Goal: Task Accomplishment & Management: Complete application form

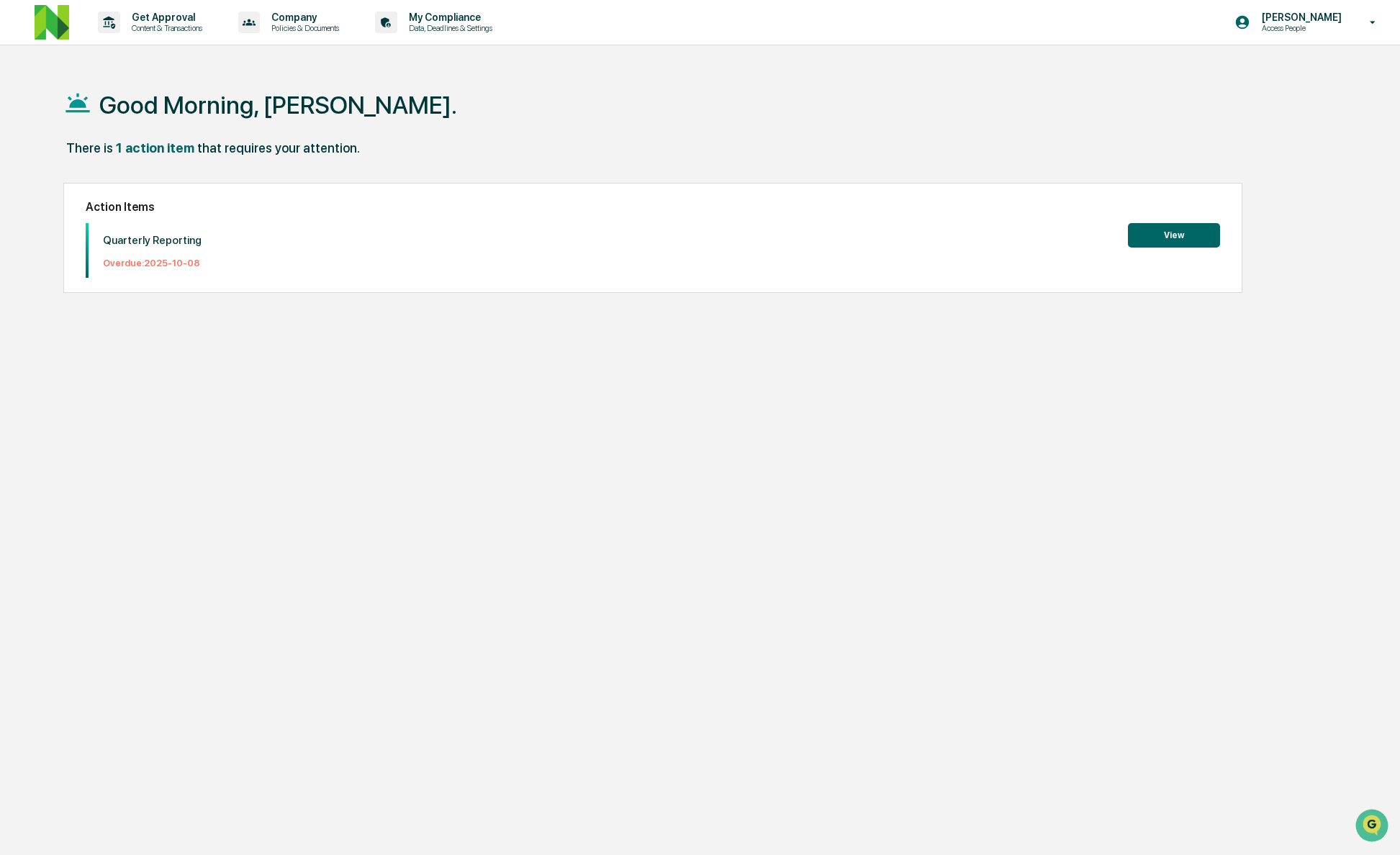
click at [1129, 233] on button "View" at bounding box center [1174, 236] width 93 height 25
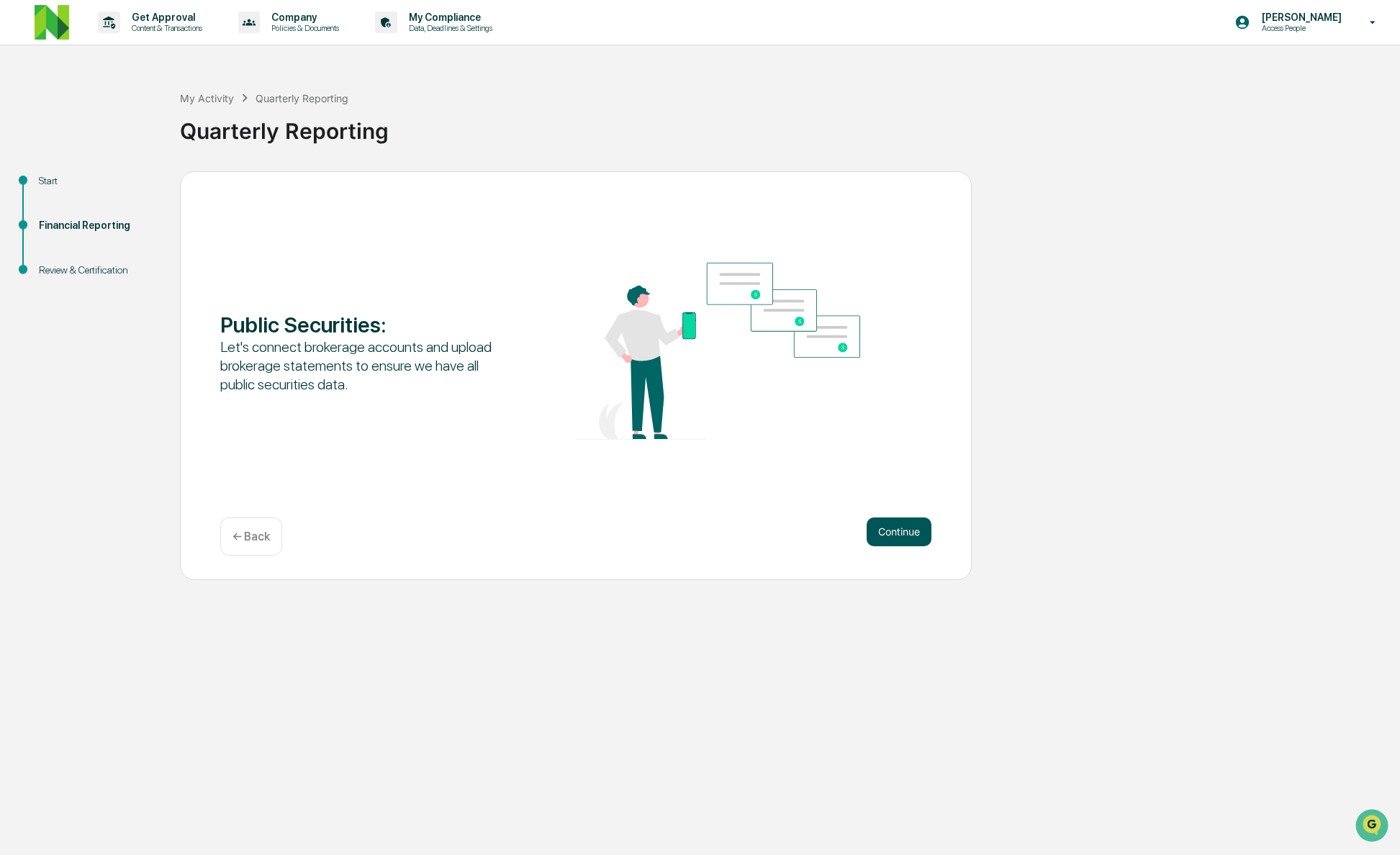
click at [907, 534] on button "Continue" at bounding box center [898, 532] width 65 height 28
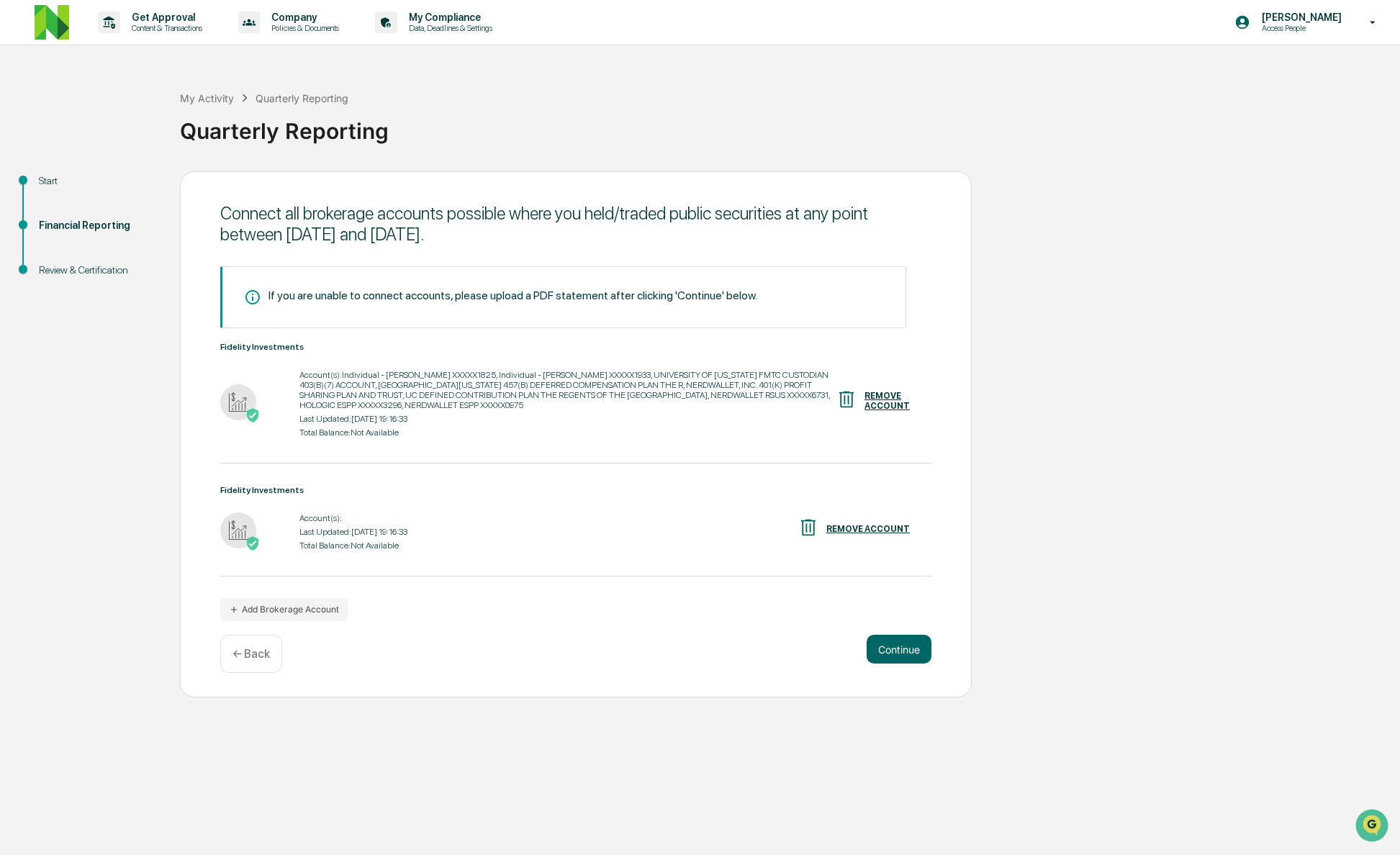
click at [852, 529] on div "REMOVE ACCOUNT" at bounding box center [868, 528] width 84 height 10
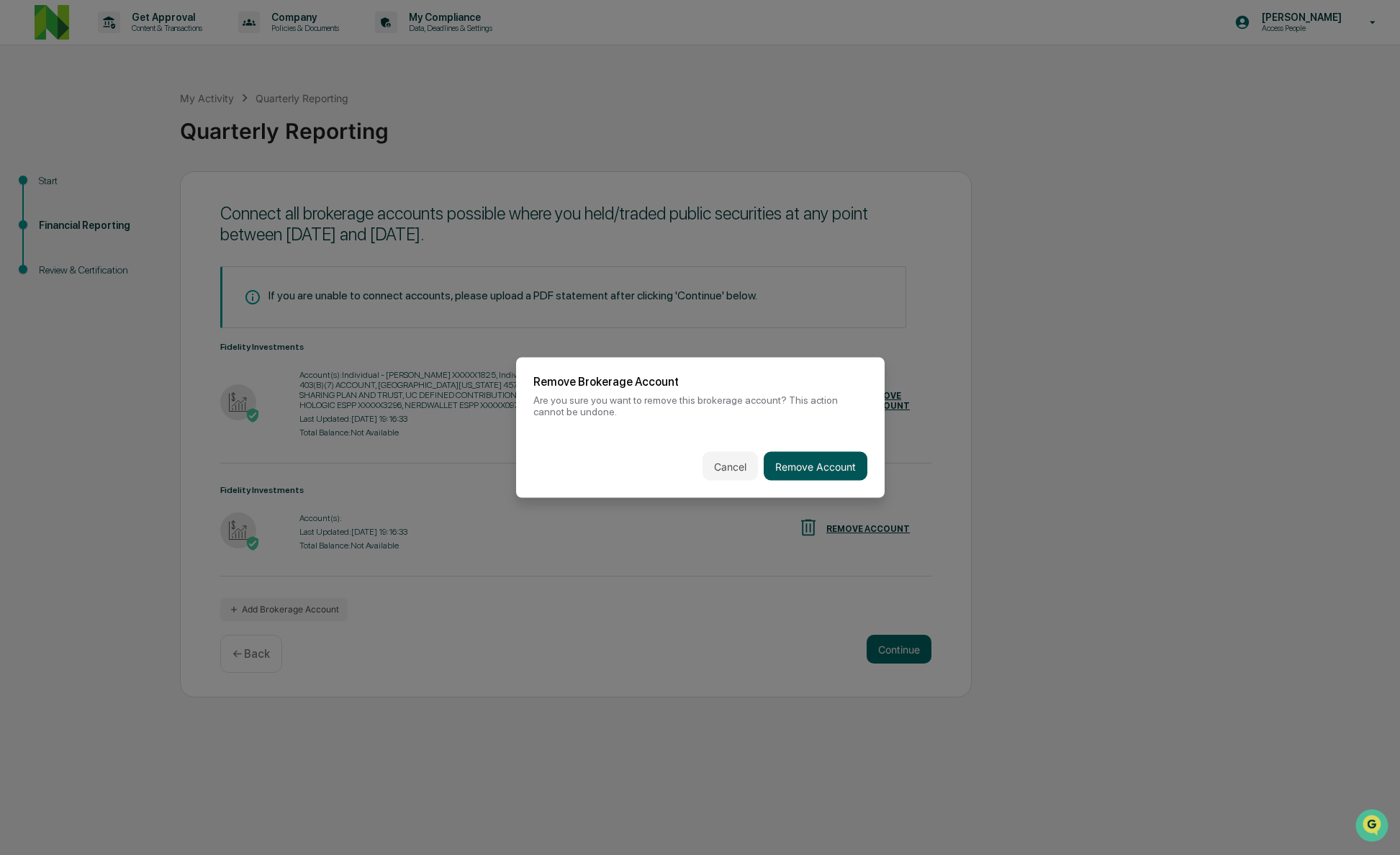
click at [833, 467] on button "Remove Account" at bounding box center [815, 466] width 104 height 28
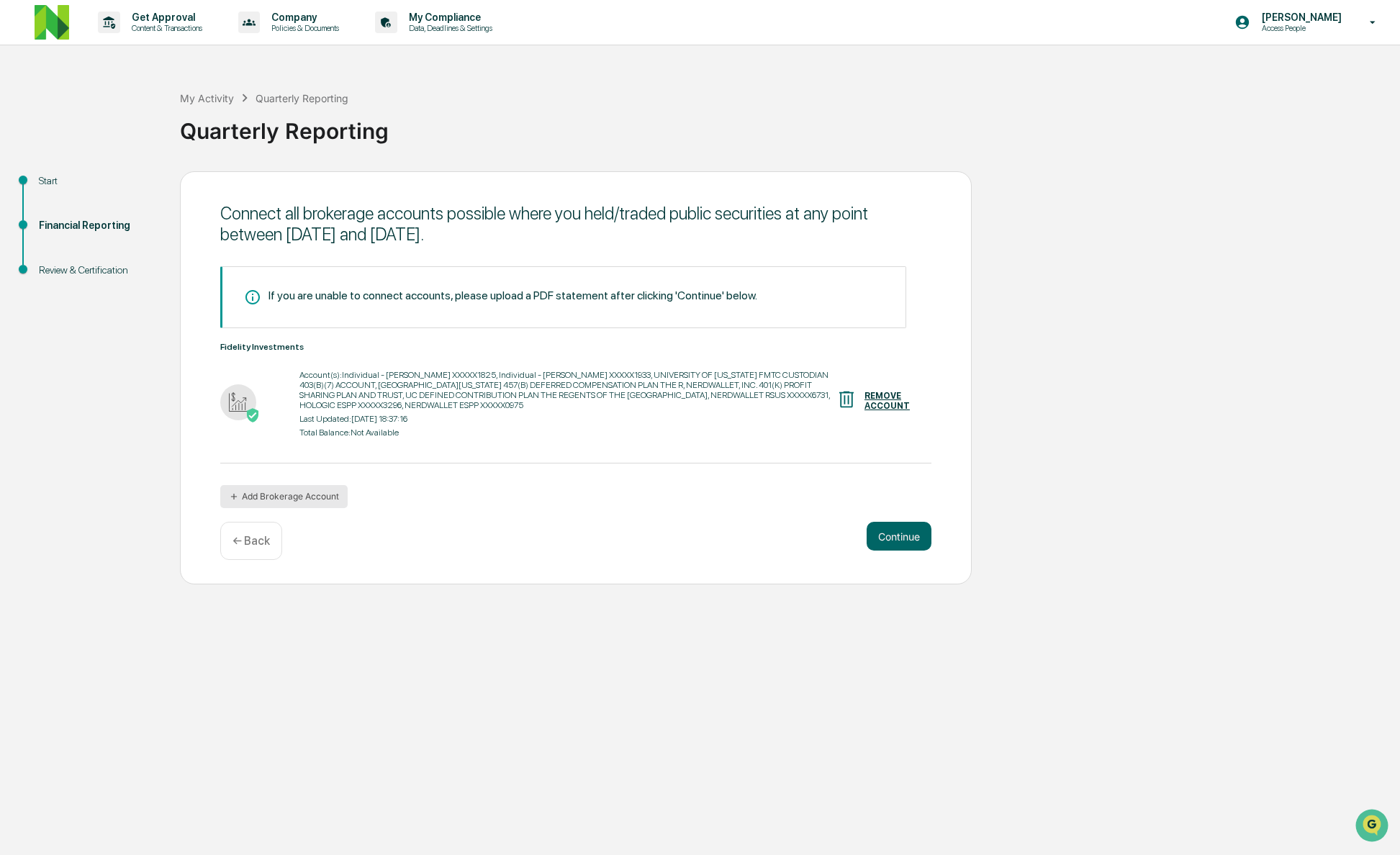
click at [326, 496] on button "Add Brokerage Account" at bounding box center [284, 496] width 127 height 23
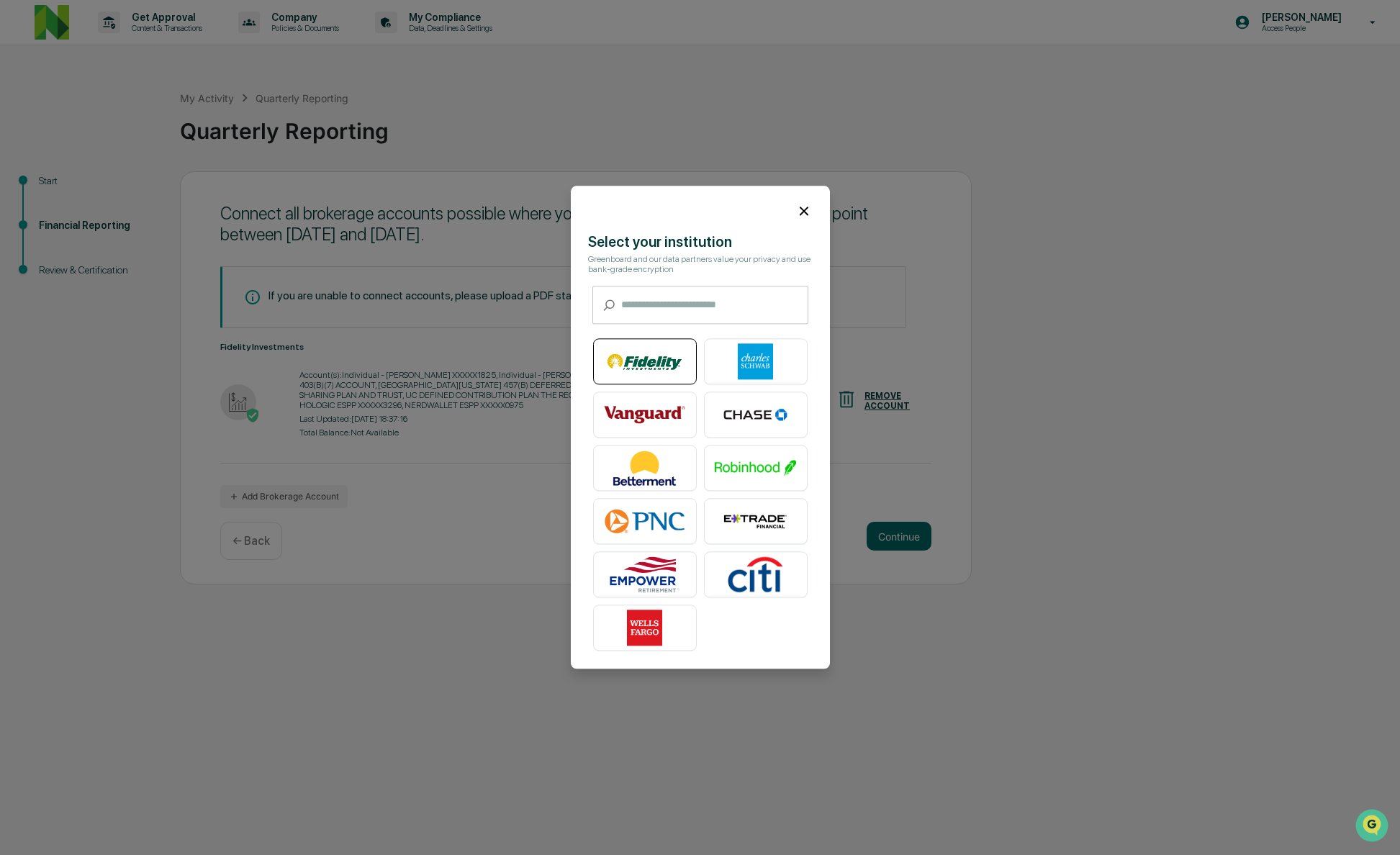
click at [647, 362] on img at bounding box center [645, 362] width 82 height 36
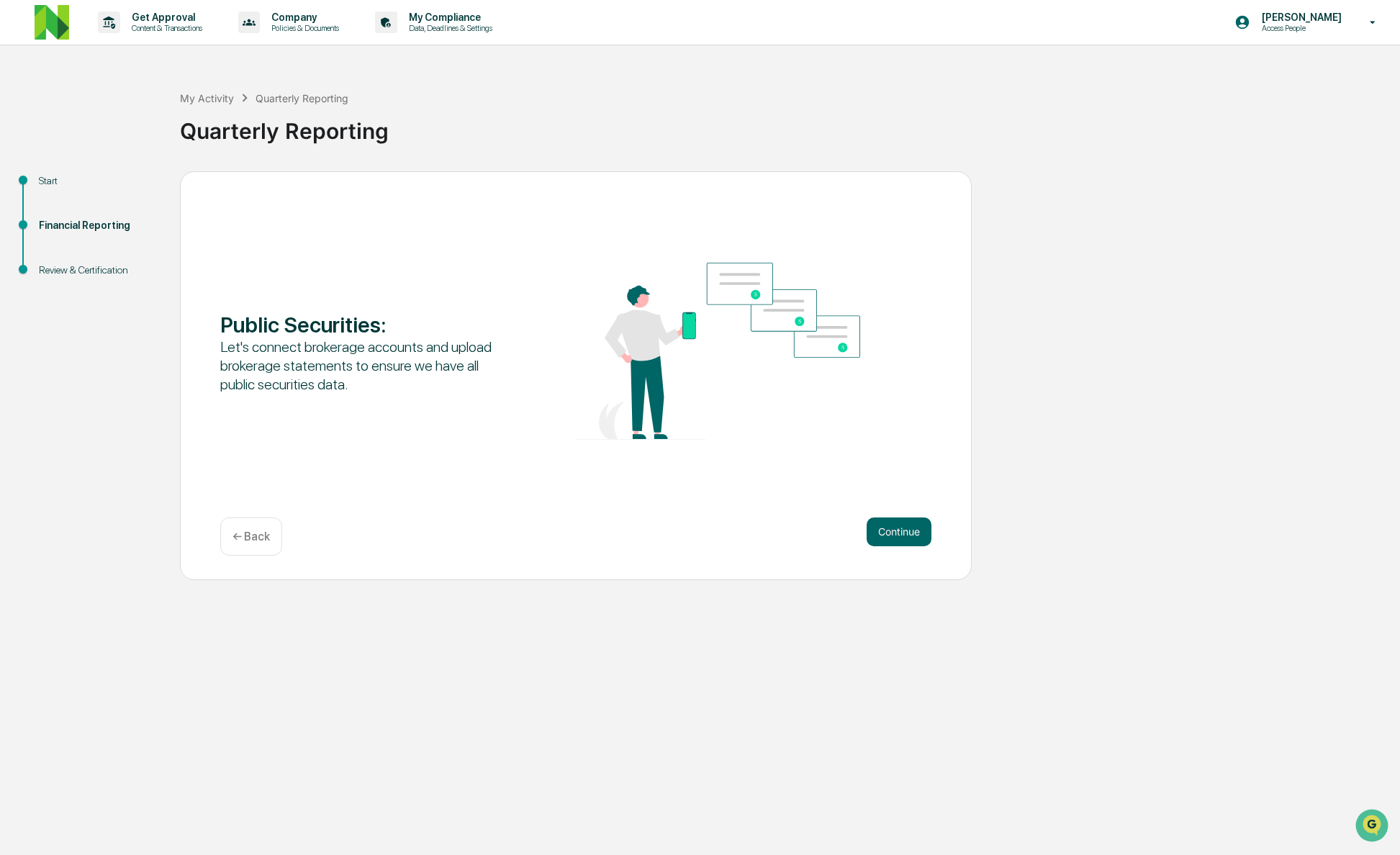
click at [892, 510] on div "Public Securities : Let's connect brokerage accounts and upload brokerage state…" at bounding box center [575, 376] width 792 height 409
click at [892, 565] on div "Public Securities : Let's connect brokerage accounts and upload brokerage state…" at bounding box center [575, 376] width 792 height 409
click at [896, 544] on button "Continue" at bounding box center [898, 532] width 65 height 28
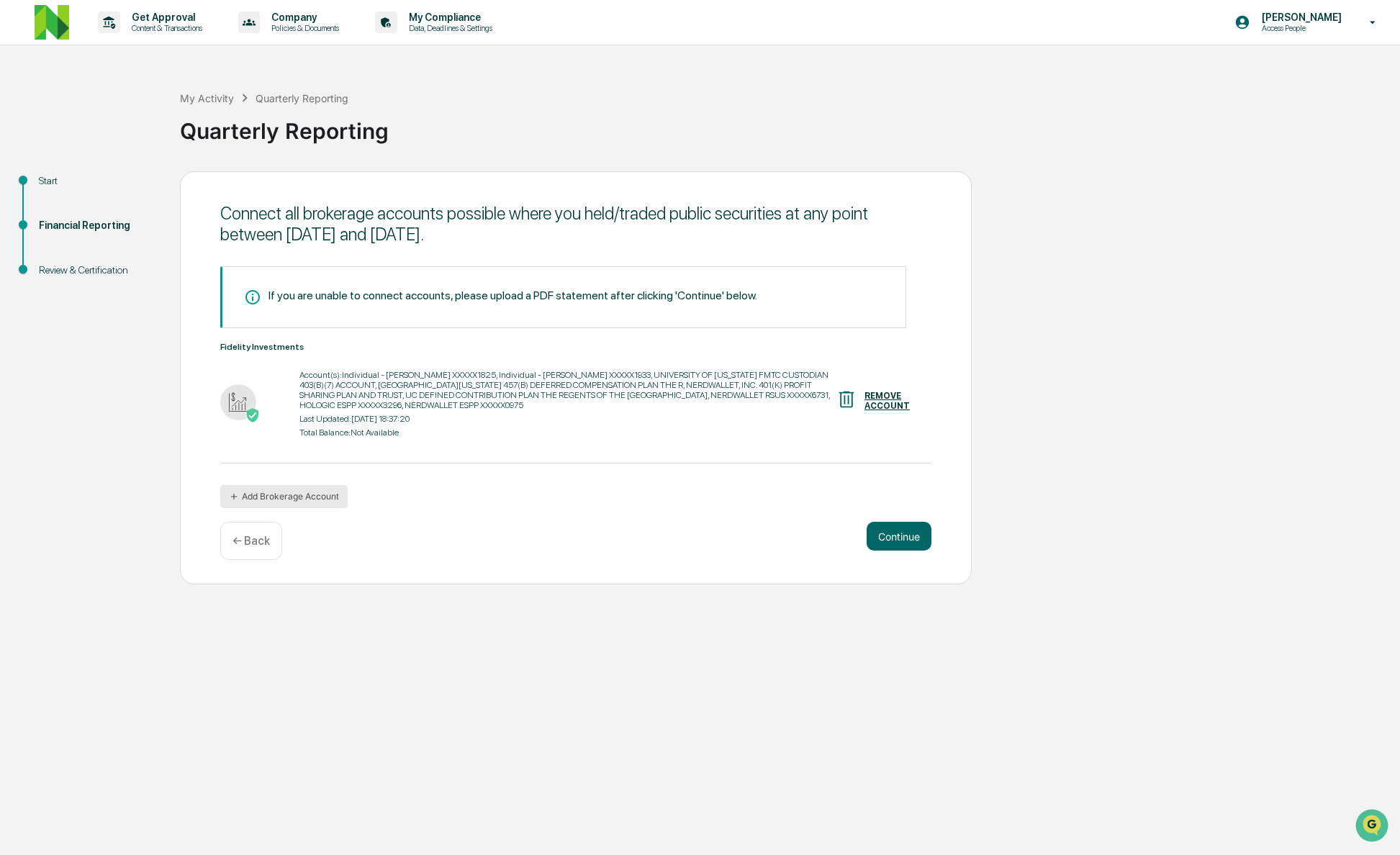
click at [287, 496] on button "Add Brokerage Account" at bounding box center [284, 496] width 127 height 23
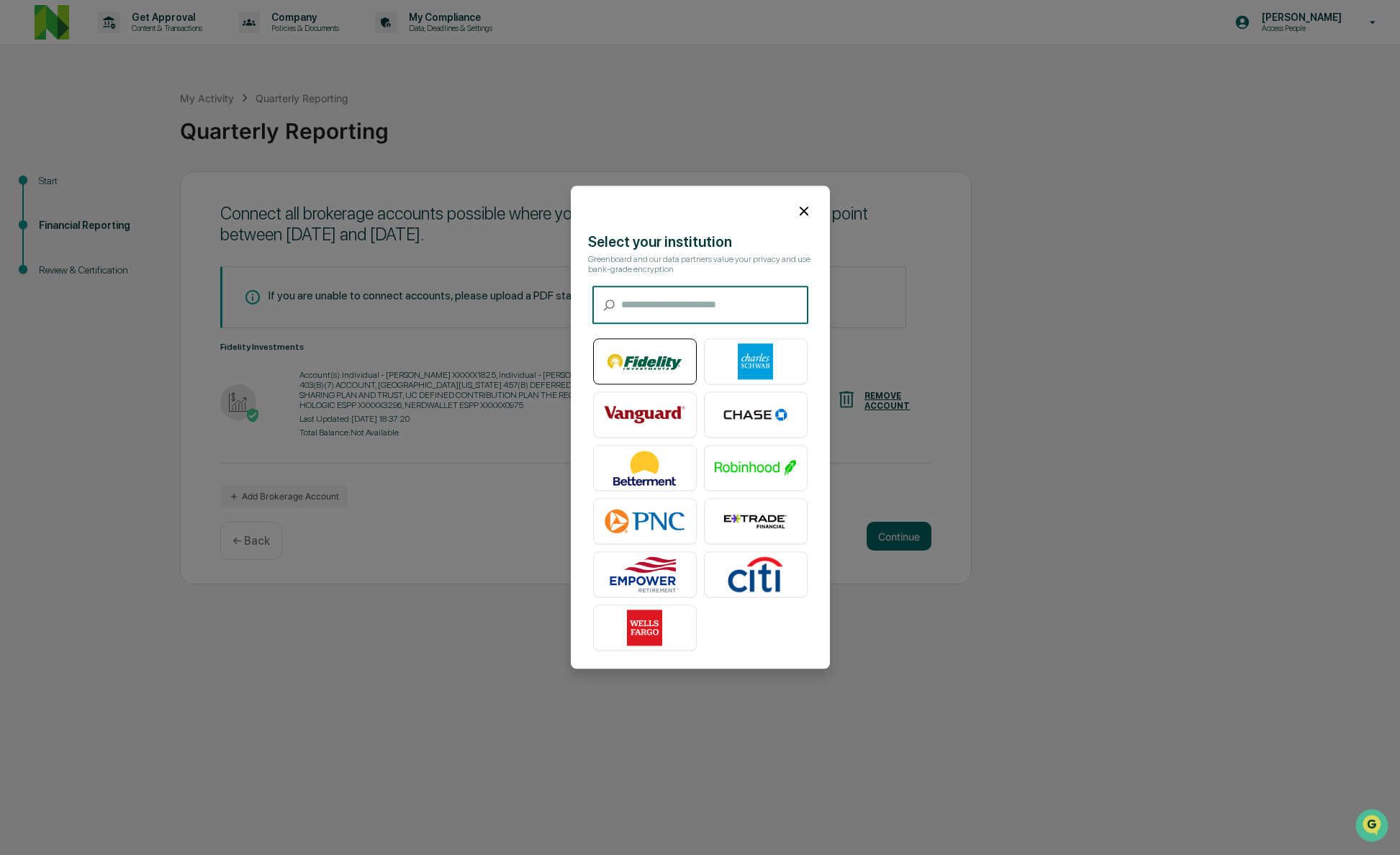
click at [624, 368] on img at bounding box center [645, 362] width 82 height 36
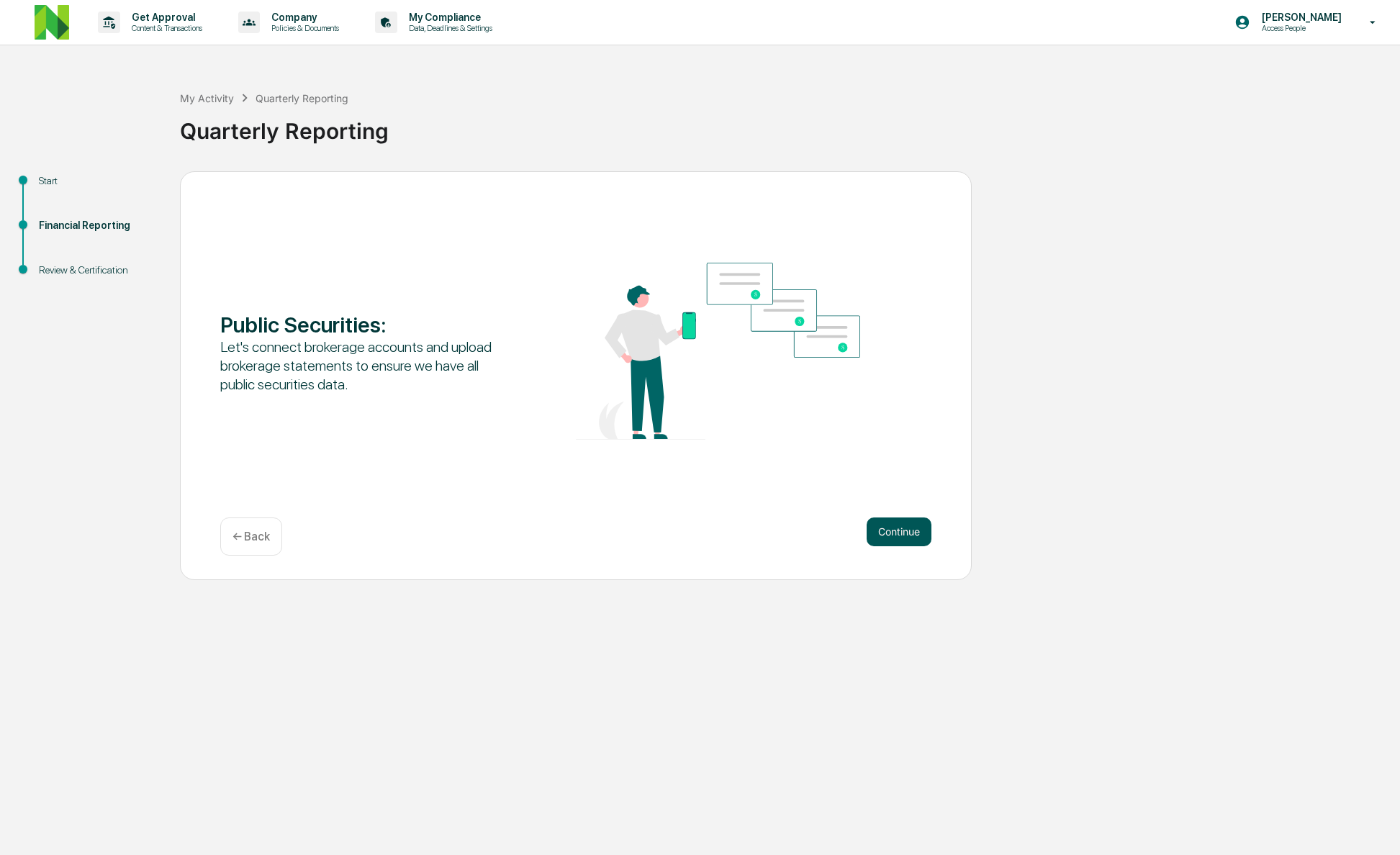
click at [906, 526] on button "Continue" at bounding box center [898, 532] width 65 height 28
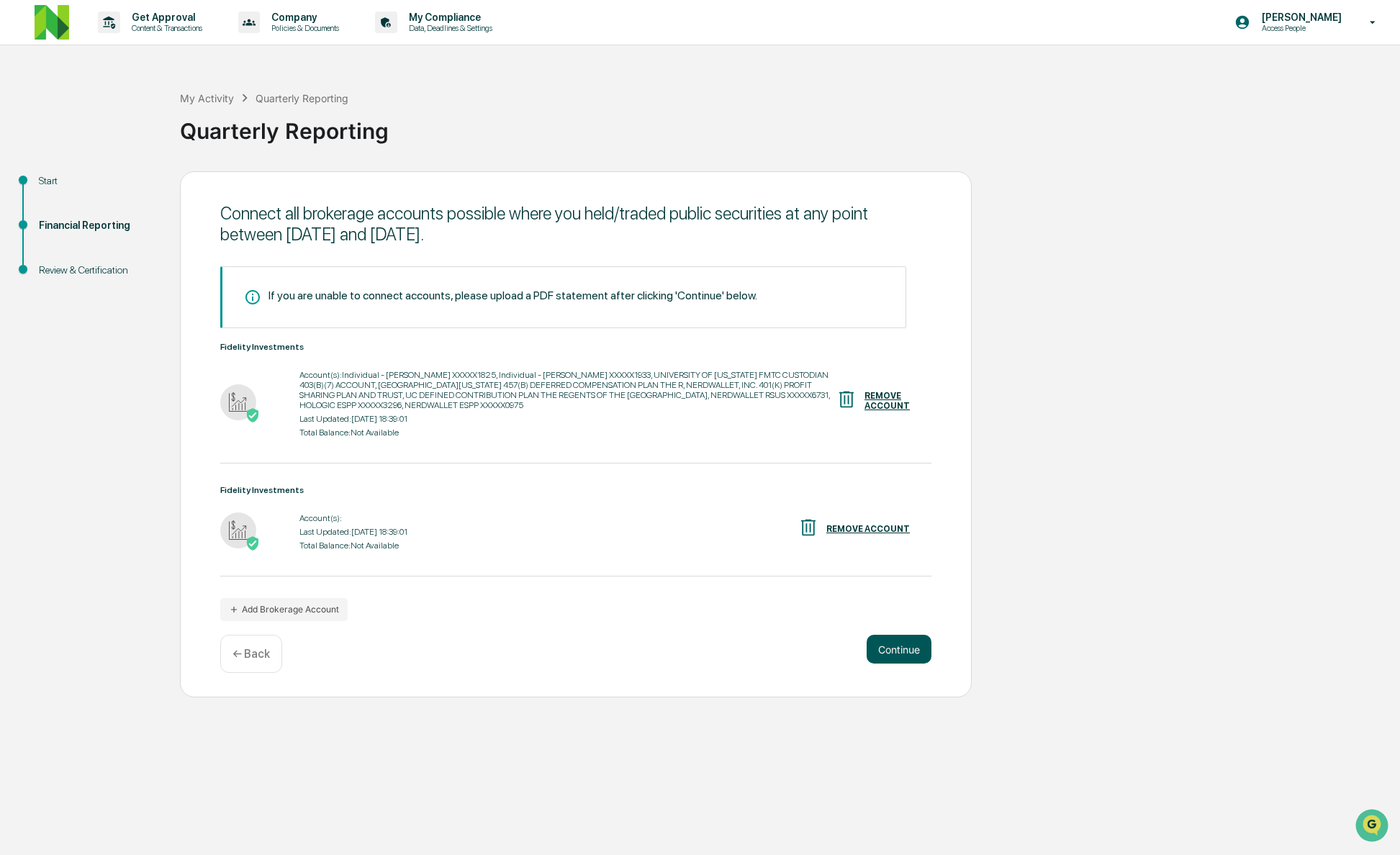
click at [892, 662] on button "Continue" at bounding box center [898, 649] width 65 height 28
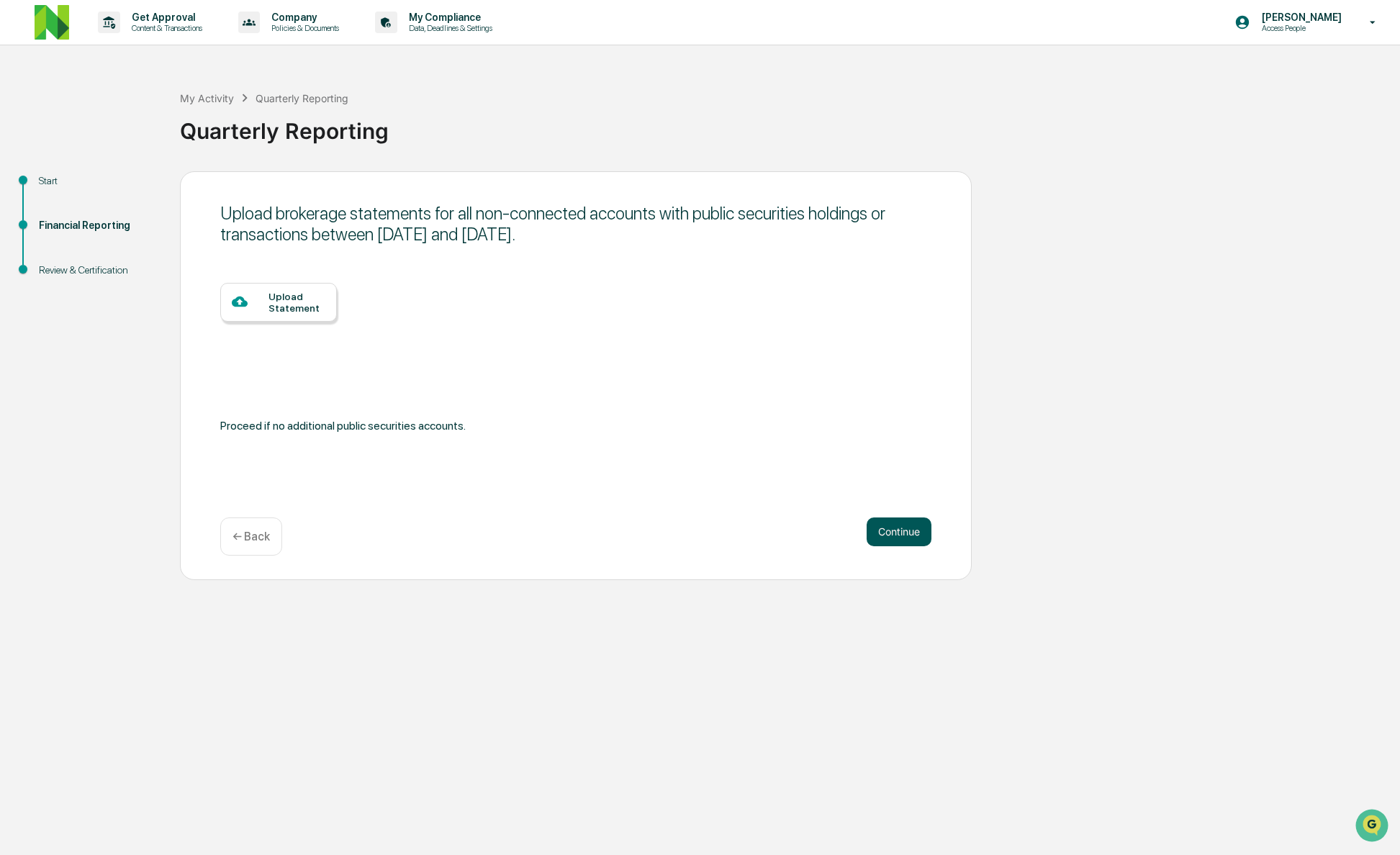
click at [889, 534] on button "Continue" at bounding box center [898, 532] width 65 height 28
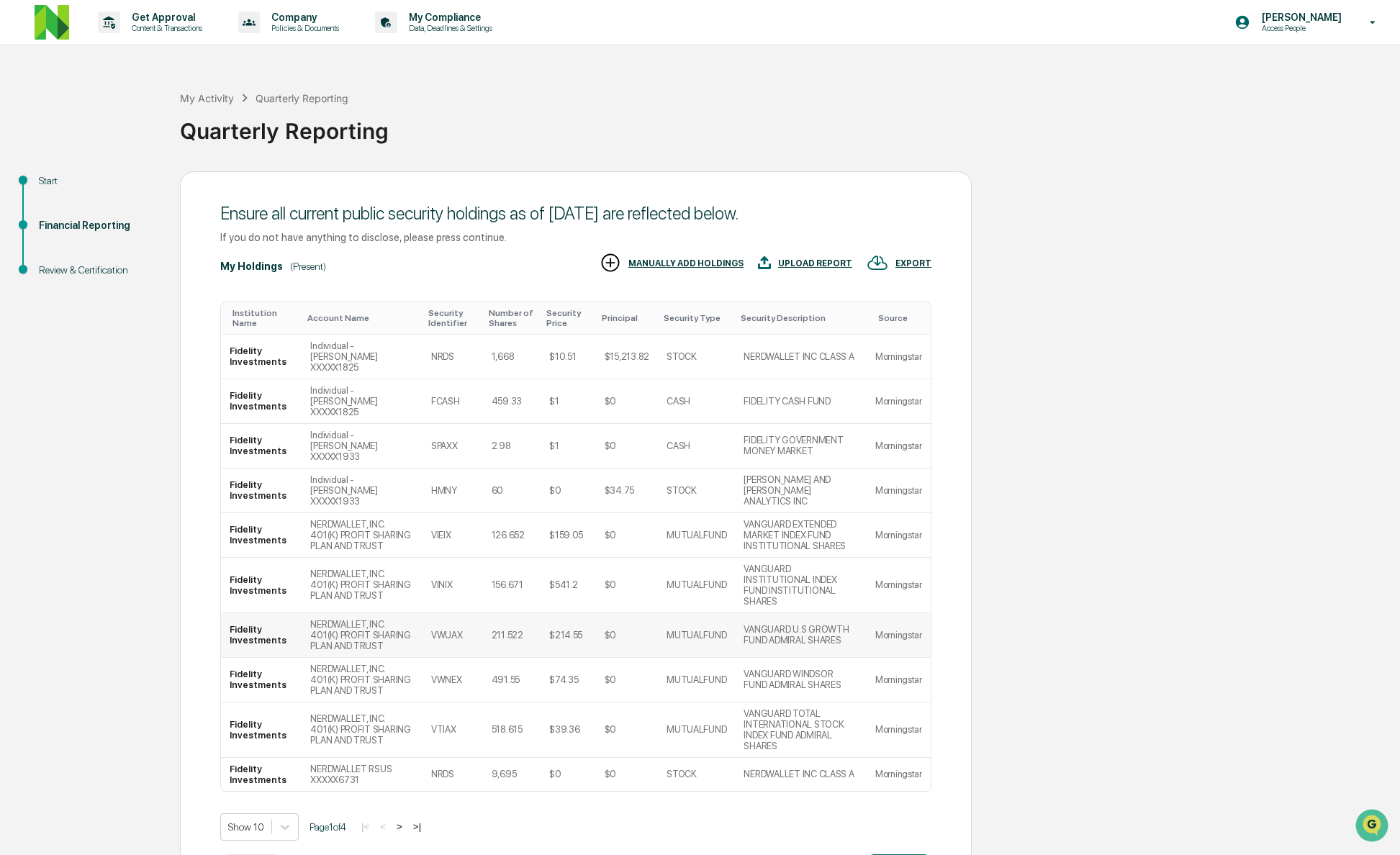
scroll to position [73, 0]
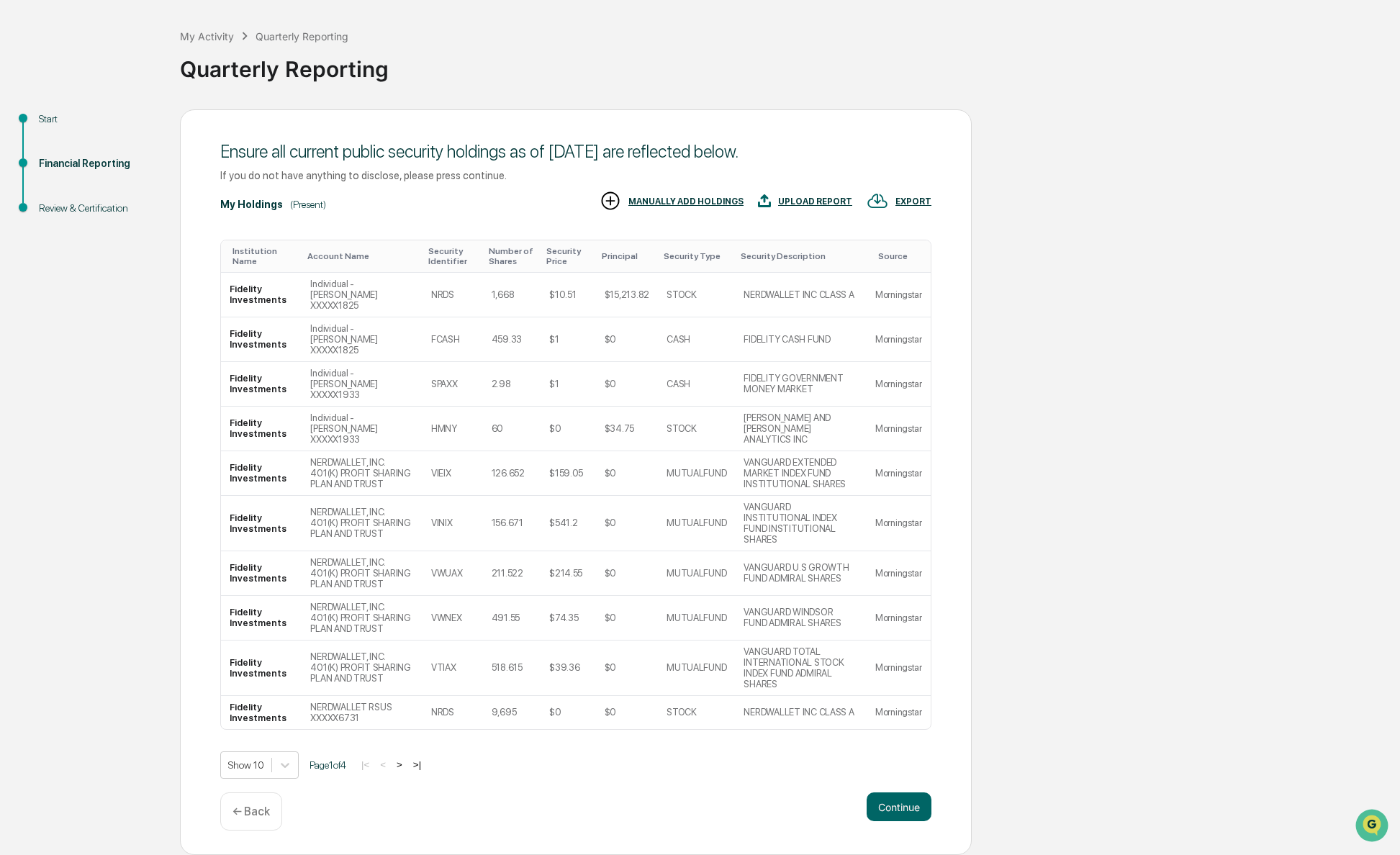
click at [406, 770] on button ">" at bounding box center [399, 765] width 14 height 12
click at [408, 770] on button ">" at bounding box center [401, 765] width 14 height 12
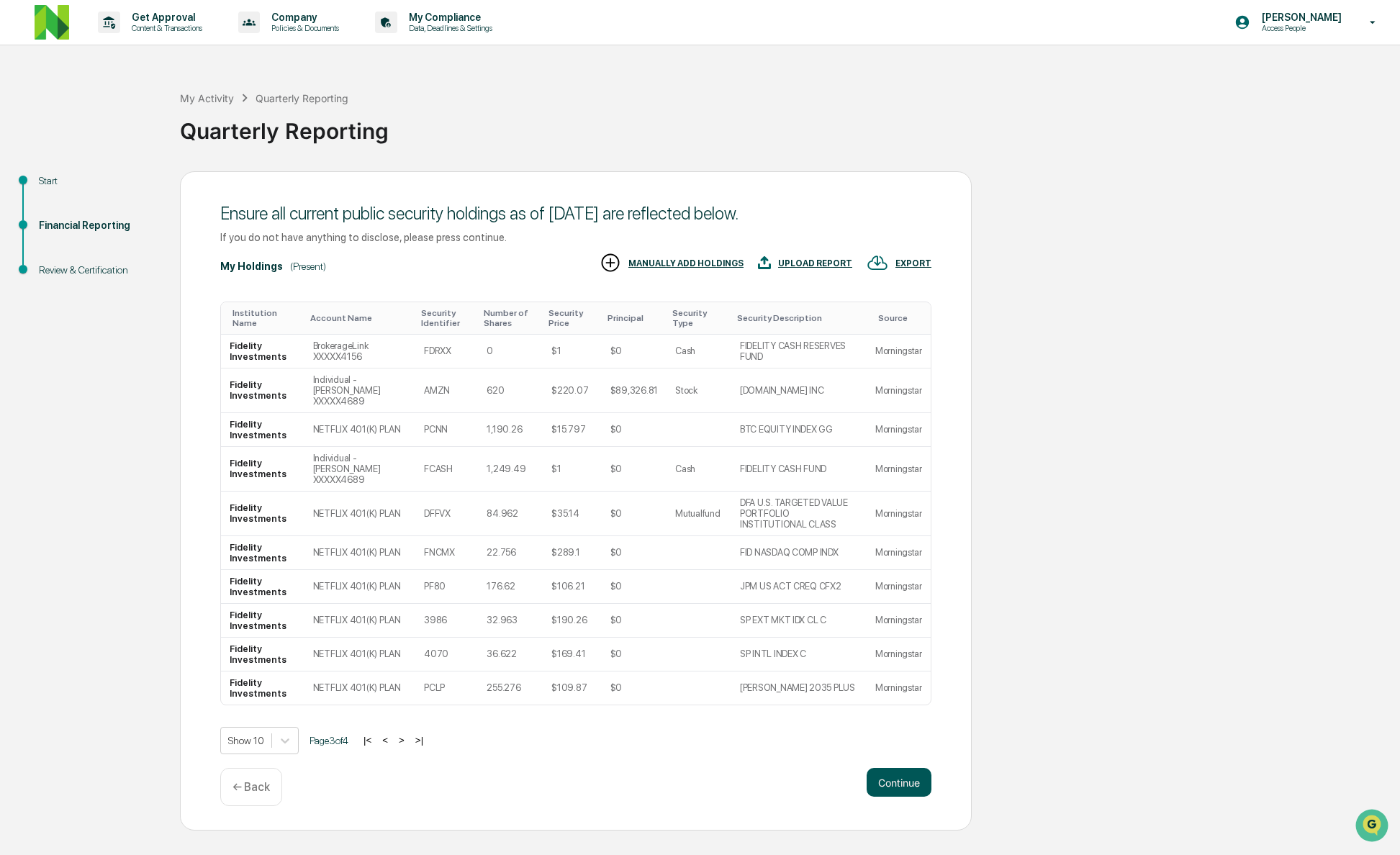
click at [901, 775] on button "Continue" at bounding box center [898, 782] width 65 height 28
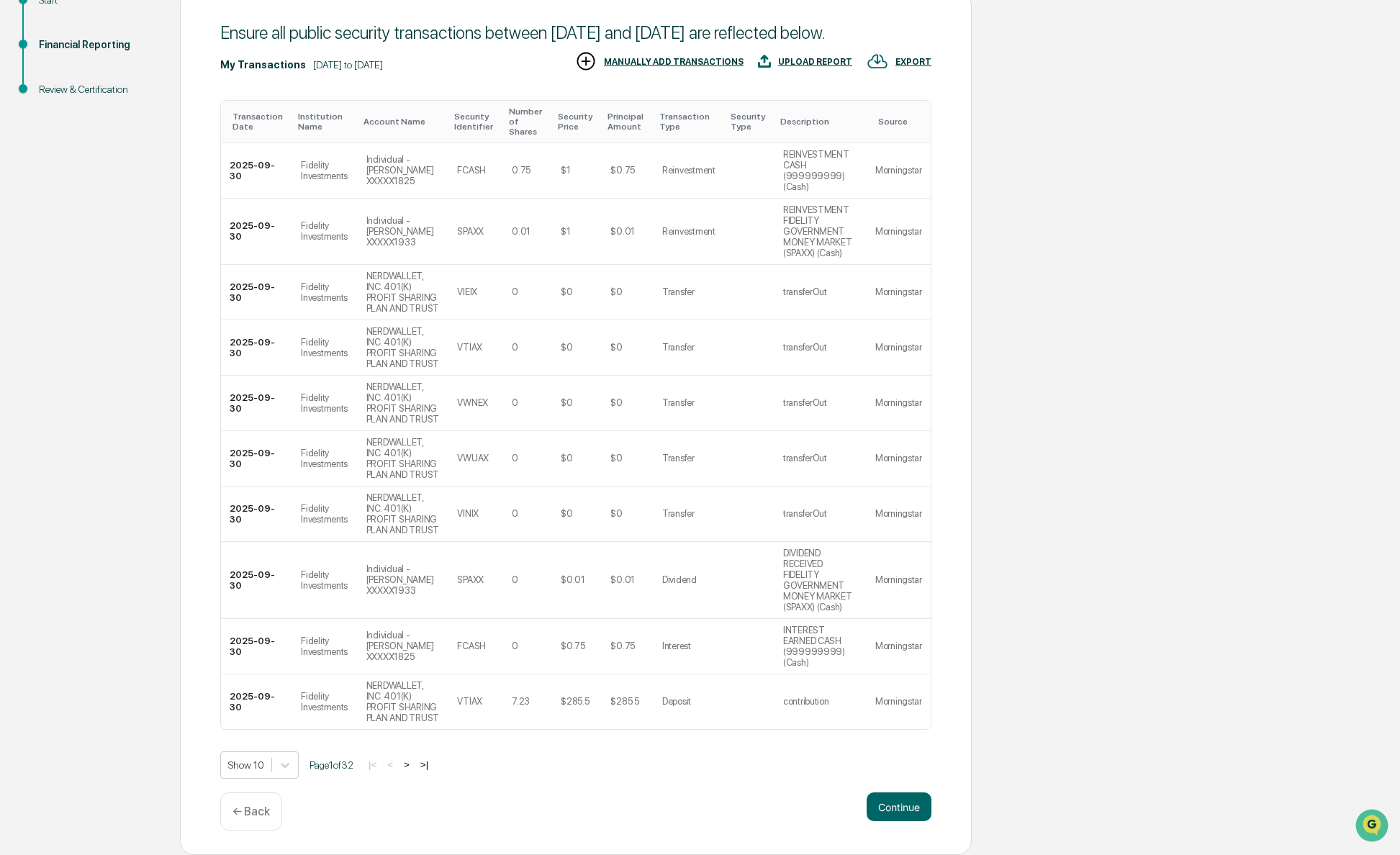
scroll to position [371, 0]
click at [901, 803] on button "Continue" at bounding box center [898, 807] width 65 height 28
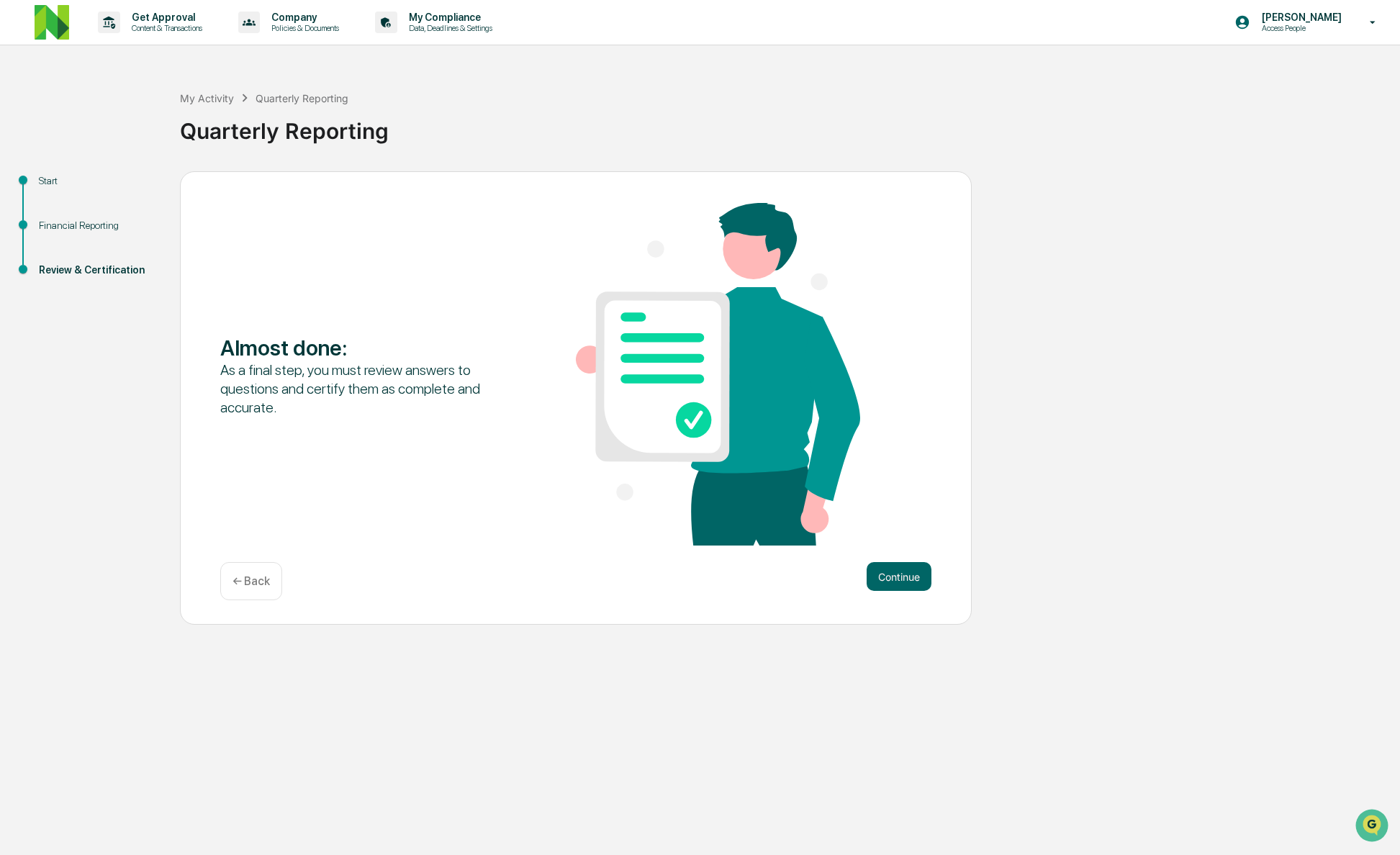
scroll to position [0, 0]
click at [887, 589] on button "Continue" at bounding box center [898, 577] width 65 height 28
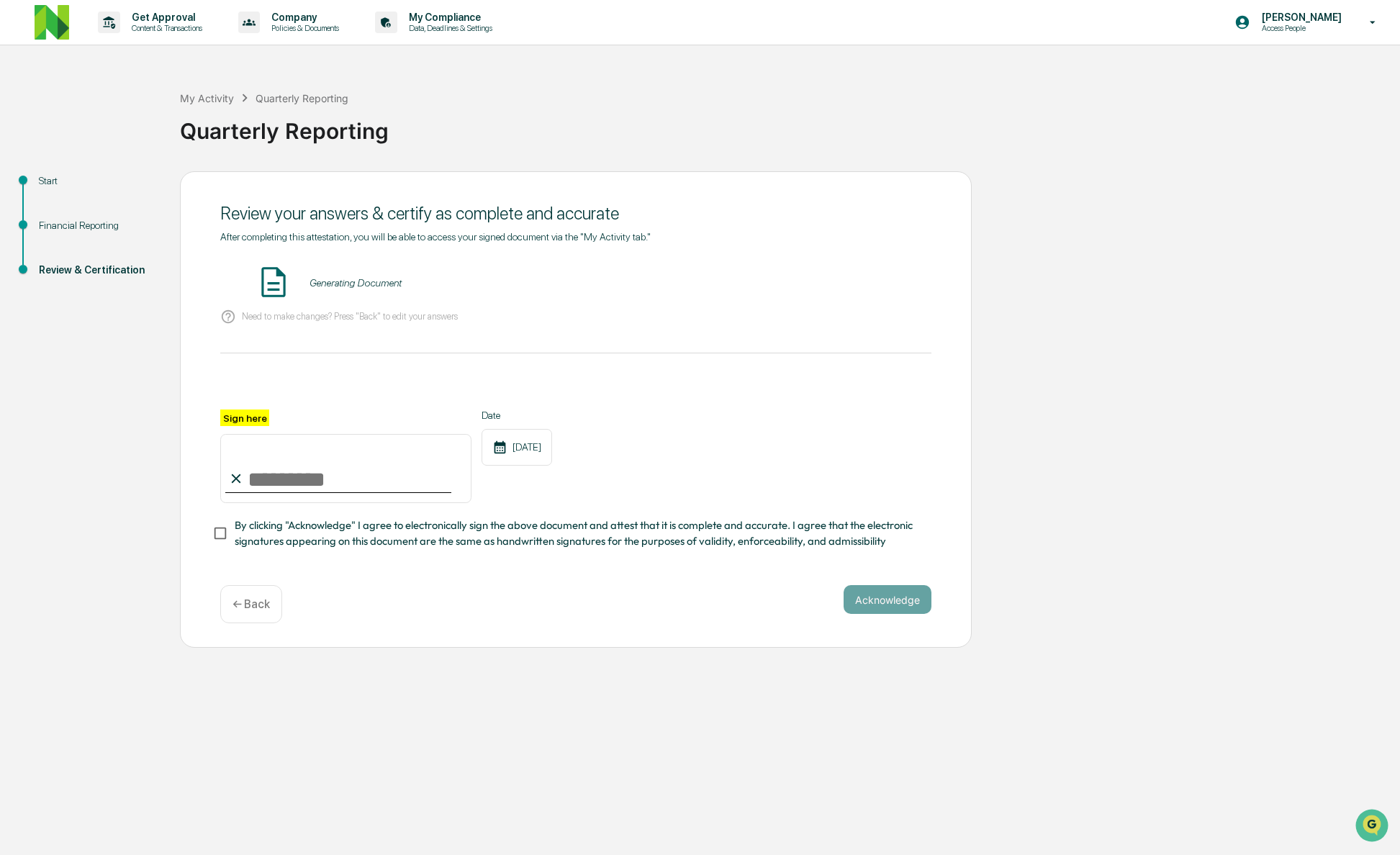
click at [382, 468] on input "Sign here" at bounding box center [346, 469] width 251 height 69
click at [405, 296] on div "Generating Document" at bounding box center [575, 283] width 711 height 38
click at [877, 280] on button "VIEW" at bounding box center [849, 283] width 93 height 25
